Goal: Check status

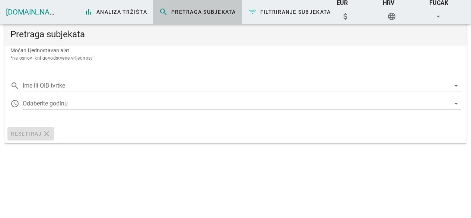
click at [89, 81] on input "Ime ili OIB tvrtke" at bounding box center [236, 86] width 427 height 12
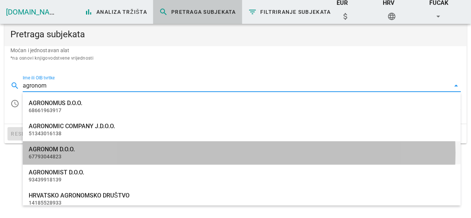
click at [62, 157] on div "67793044823" at bounding box center [242, 156] width 426 height 6
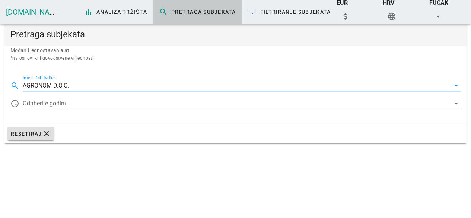
type input "AGRONOM D.O.O."
click at [64, 103] on div at bounding box center [236, 103] width 427 height 12
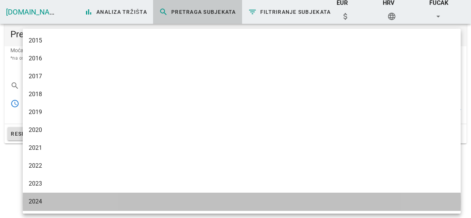
click at [50, 203] on div "2024" at bounding box center [242, 201] width 426 height 7
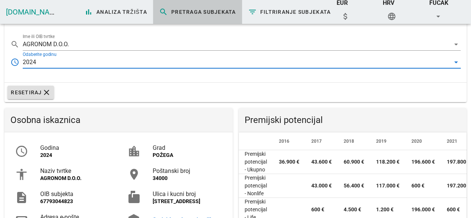
scroll to position [112, 0]
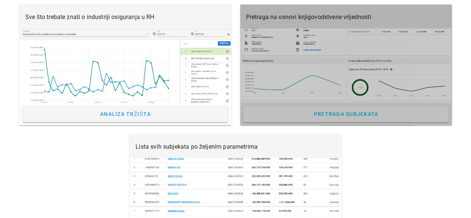
click at [249, 73] on div at bounding box center [346, 65] width 212 height 74
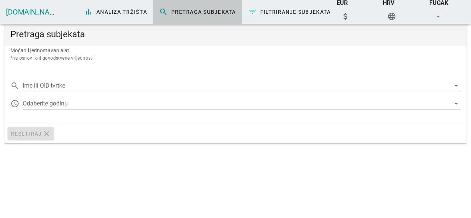
click at [109, 80] on input "Ime ili OIB tvrtke" at bounding box center [236, 86] width 427 height 12
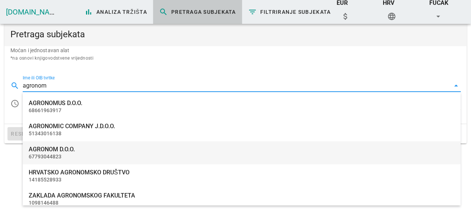
click at [74, 149] on div "AGRONOM D.O.O." at bounding box center [242, 148] width 426 height 7
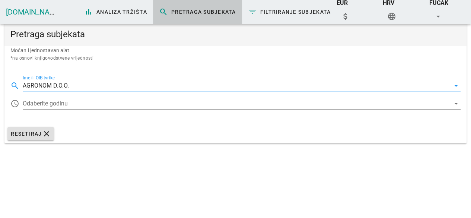
type input "AGRONOM D.O.O."
click at [69, 103] on div at bounding box center [236, 103] width 427 height 12
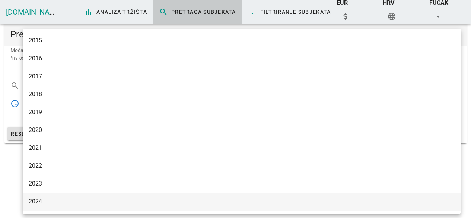
click at [44, 199] on div "2024" at bounding box center [242, 201] width 426 height 7
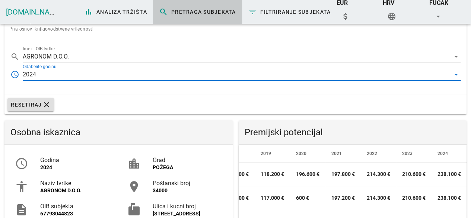
scroll to position [74, 0]
